Goal: Task Accomplishment & Management: Use online tool/utility

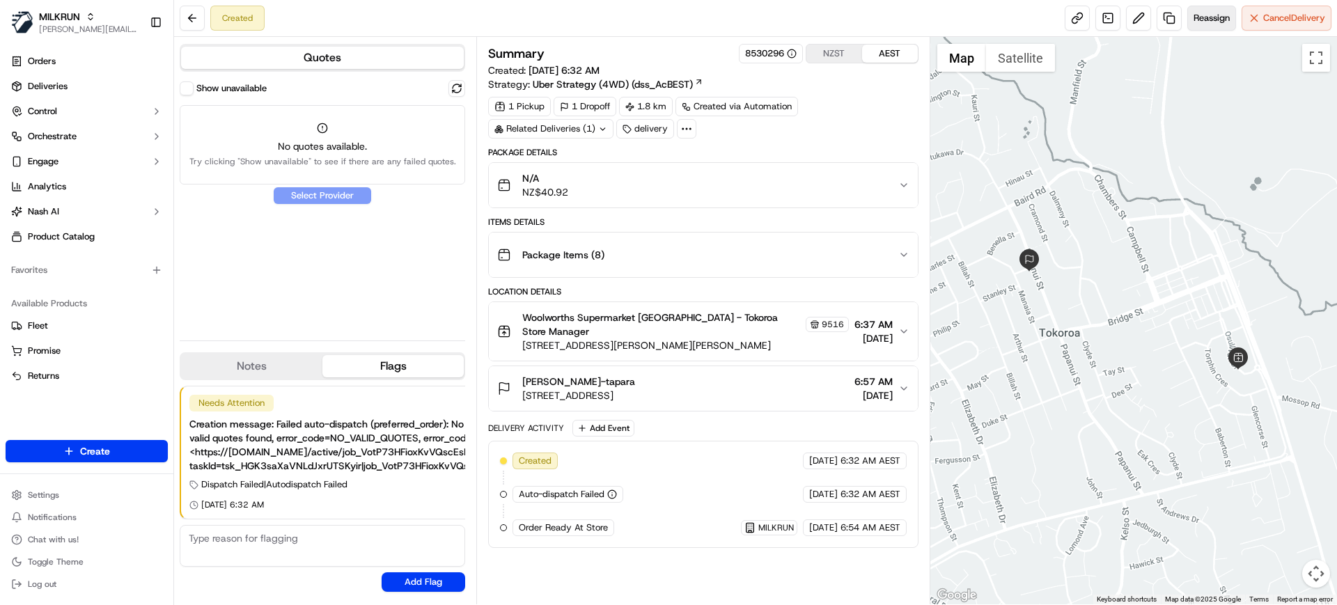
click at [1203, 13] on span "Reassign" at bounding box center [1211, 18] width 36 height 13
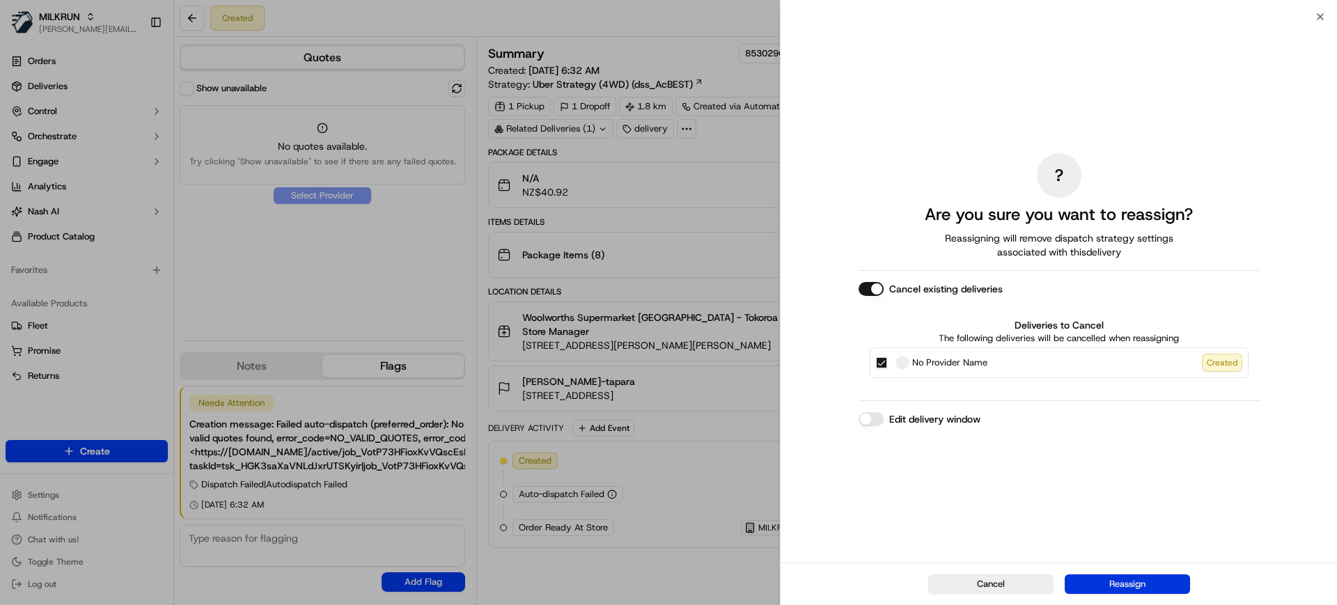
click at [1129, 587] on button "Reassign" at bounding box center [1127, 583] width 125 height 19
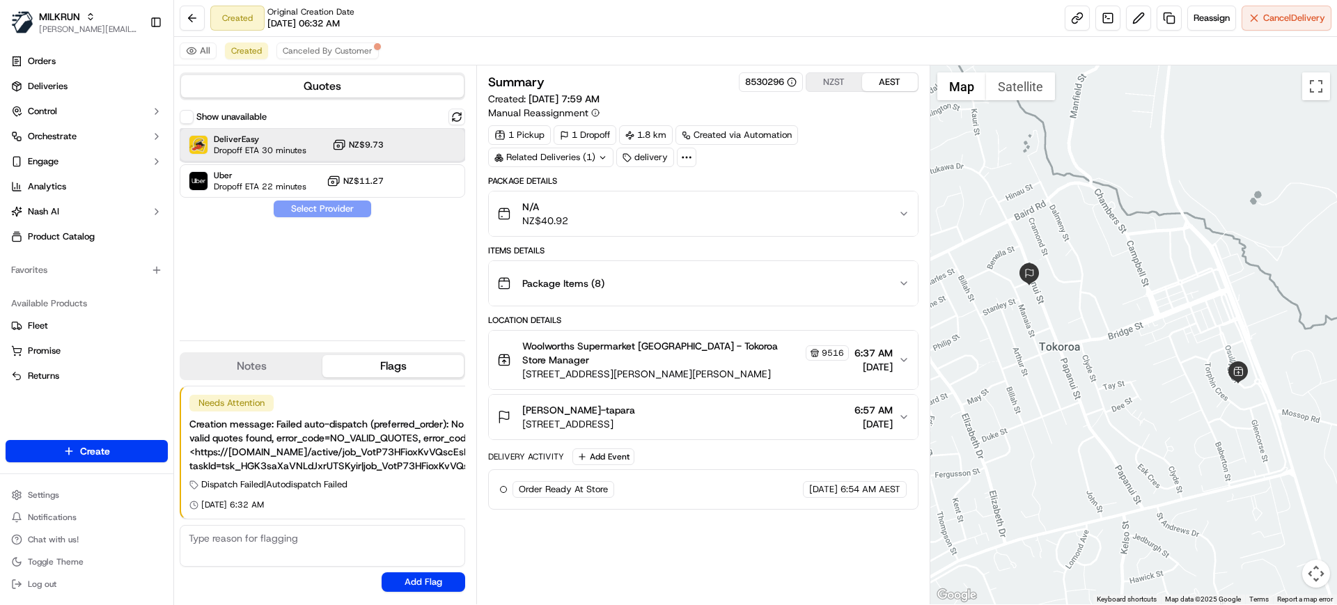
click at [315, 150] on div "DeliverEasy Dropoff ETA 30 minutes NZ$9.73" at bounding box center [322, 144] width 285 height 33
click at [346, 208] on button "Assign Provider" at bounding box center [322, 209] width 99 height 17
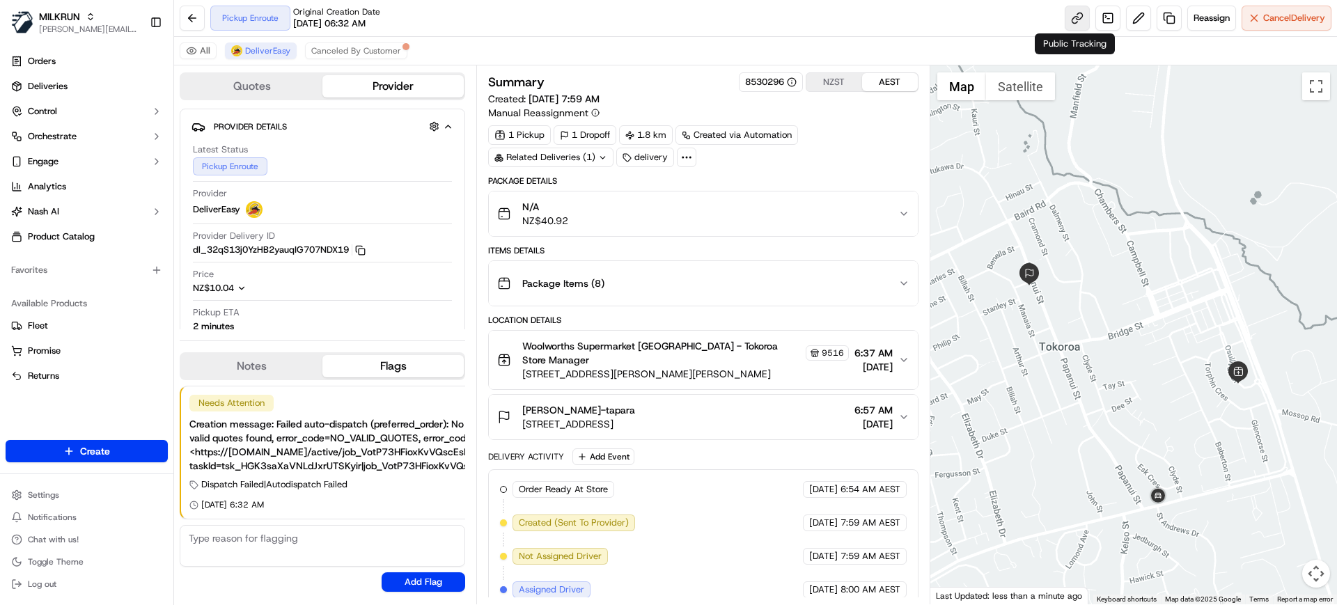
click at [1078, 20] on link at bounding box center [1077, 18] width 25 height 25
